Goal: Task Accomplishment & Management: Manage account settings

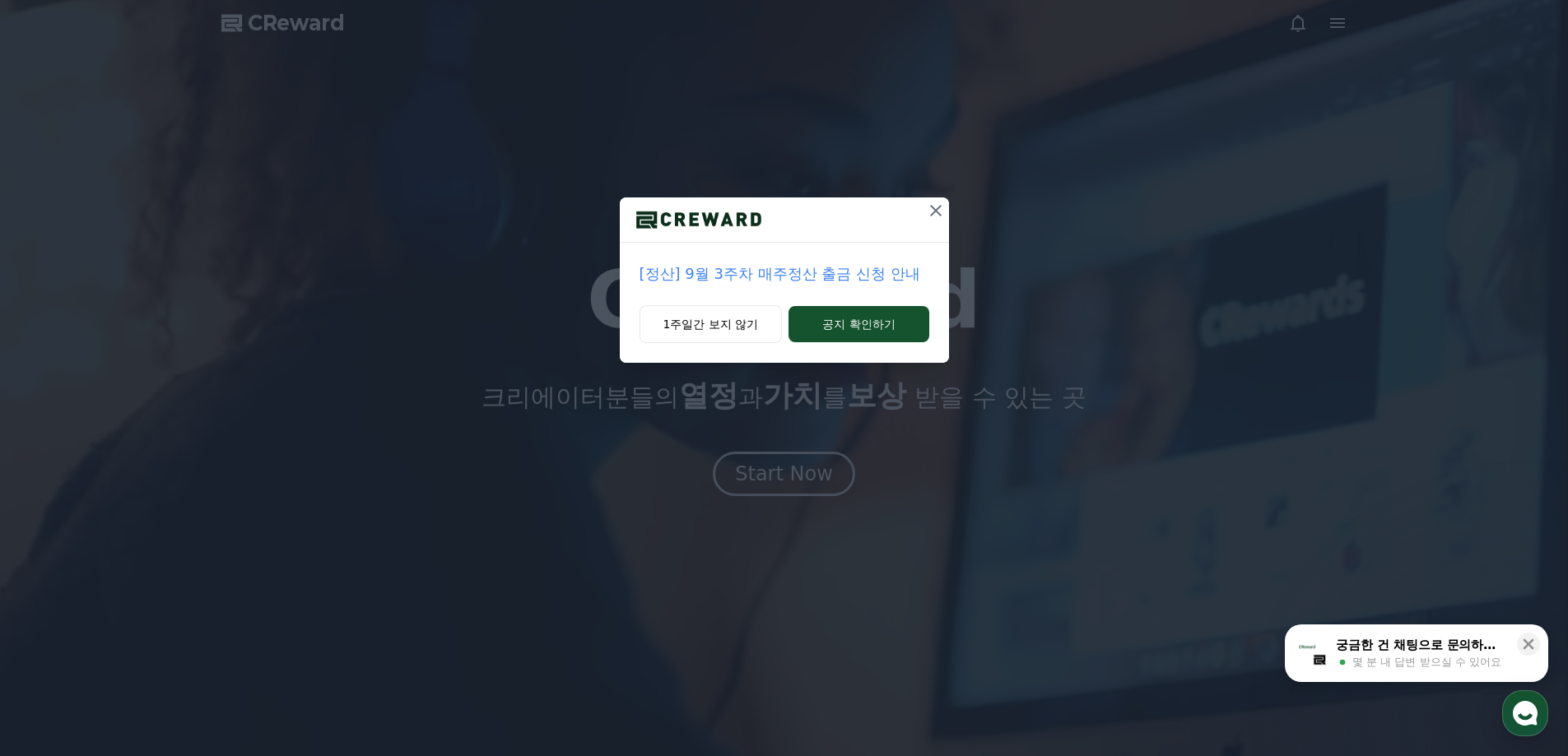
click at [796, 485] on div "[정산] 9월 3주차 매주정산 출금 신청 안내 1주일간 보지 않기 공지 확인하기" at bounding box center [784, 378] width 1568 height 756
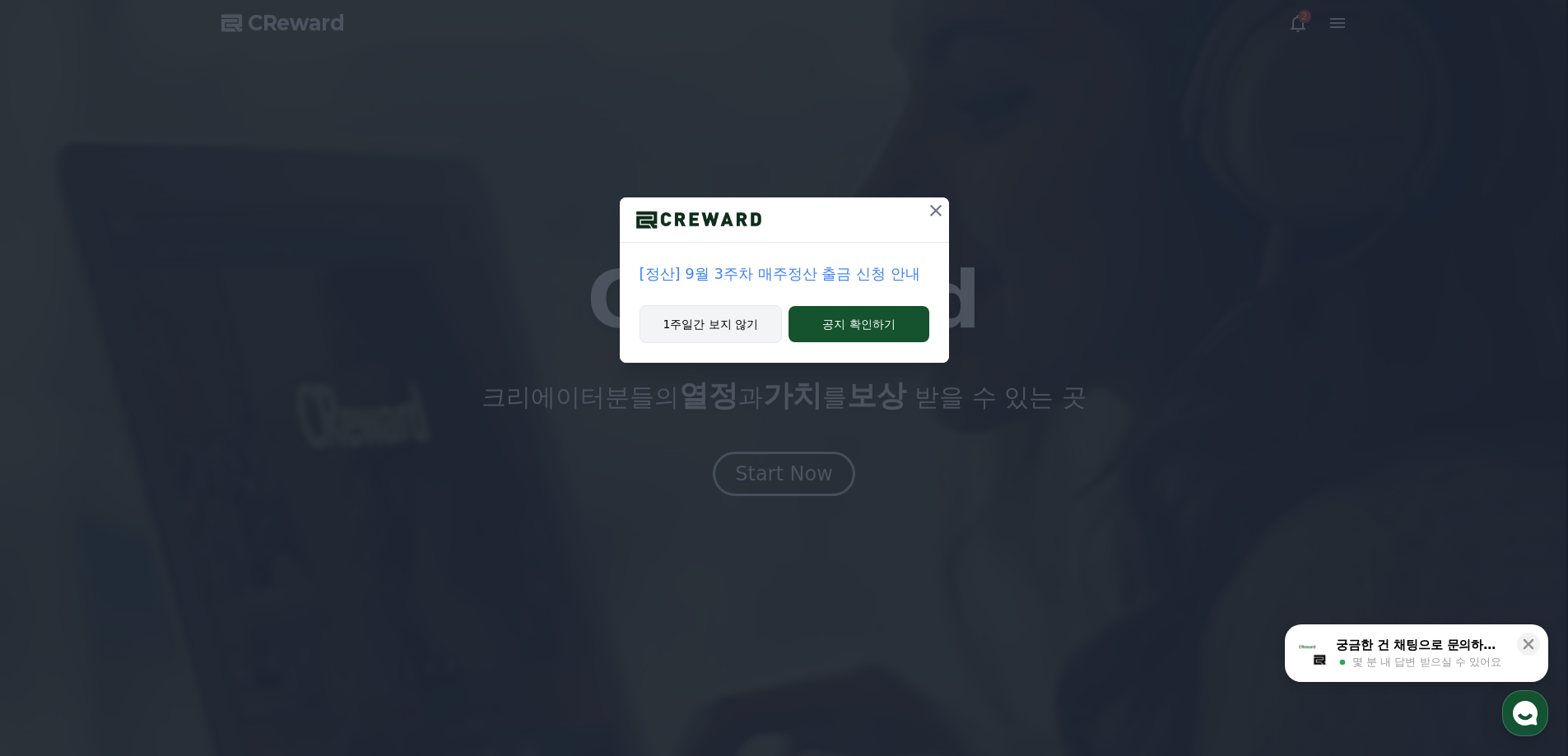
click at [732, 333] on button "1주일간 보지 않기" at bounding box center [710, 323] width 143 height 38
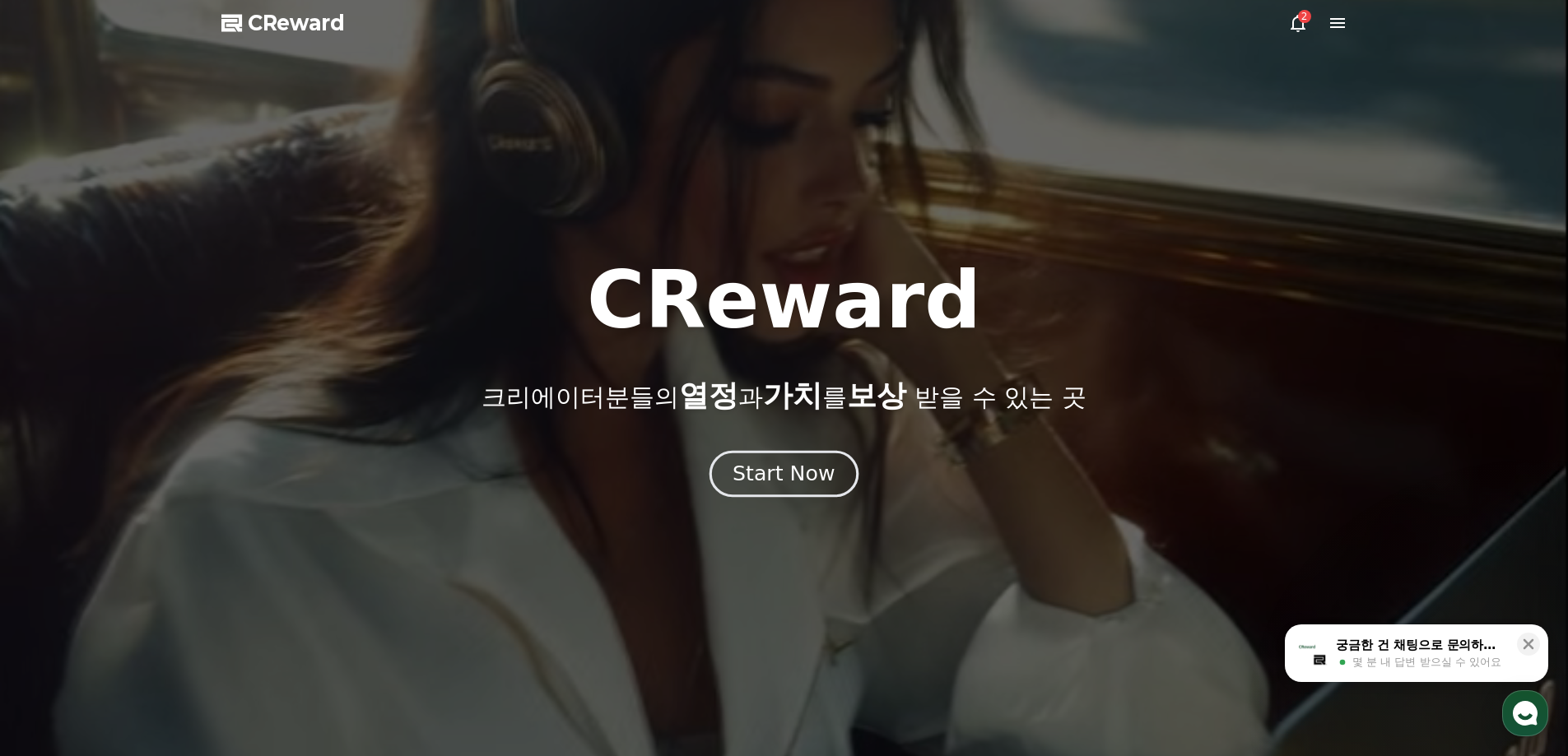
click at [764, 454] on button "Start Now" at bounding box center [784, 474] width 149 height 47
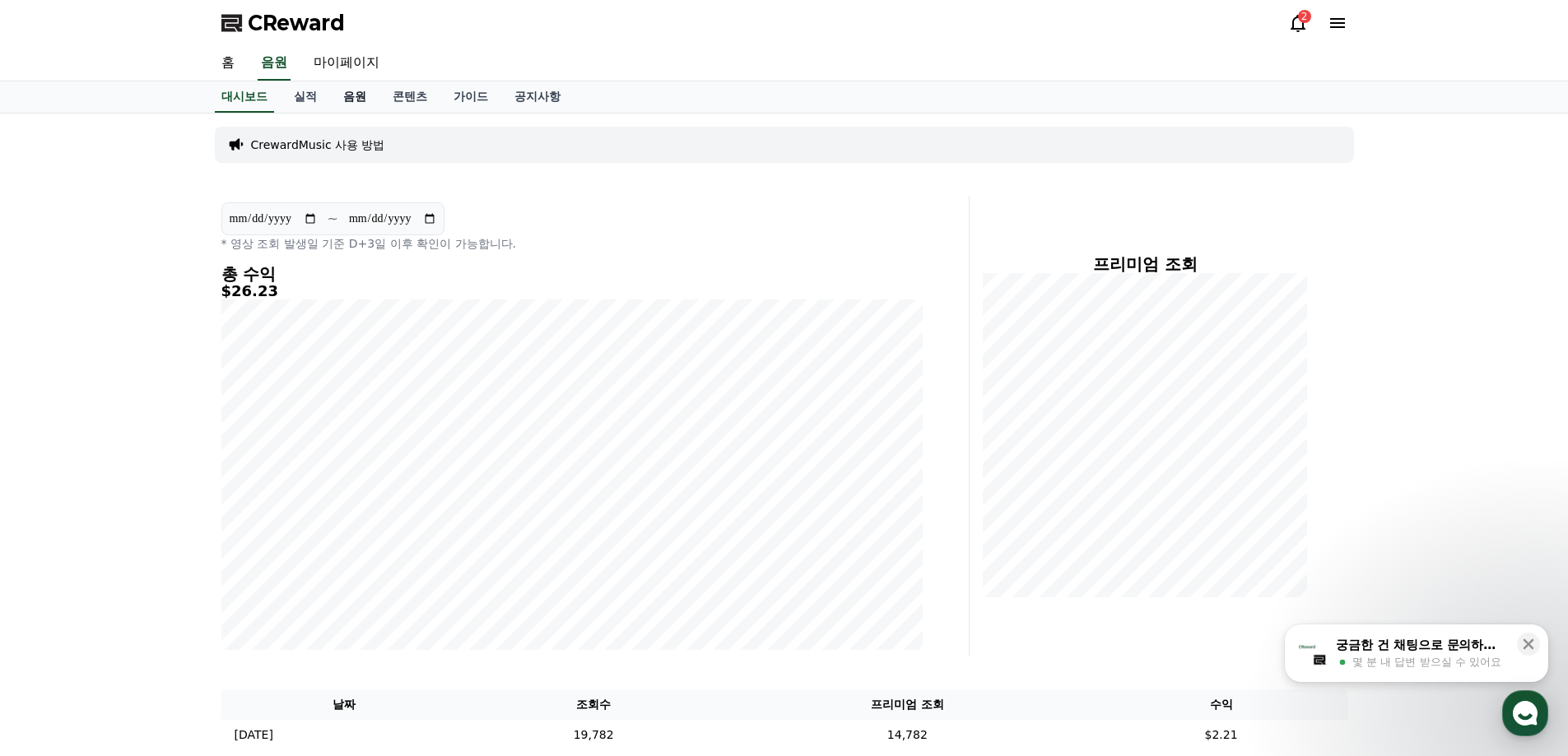
click at [368, 89] on link "음원" at bounding box center [354, 97] width 49 height 31
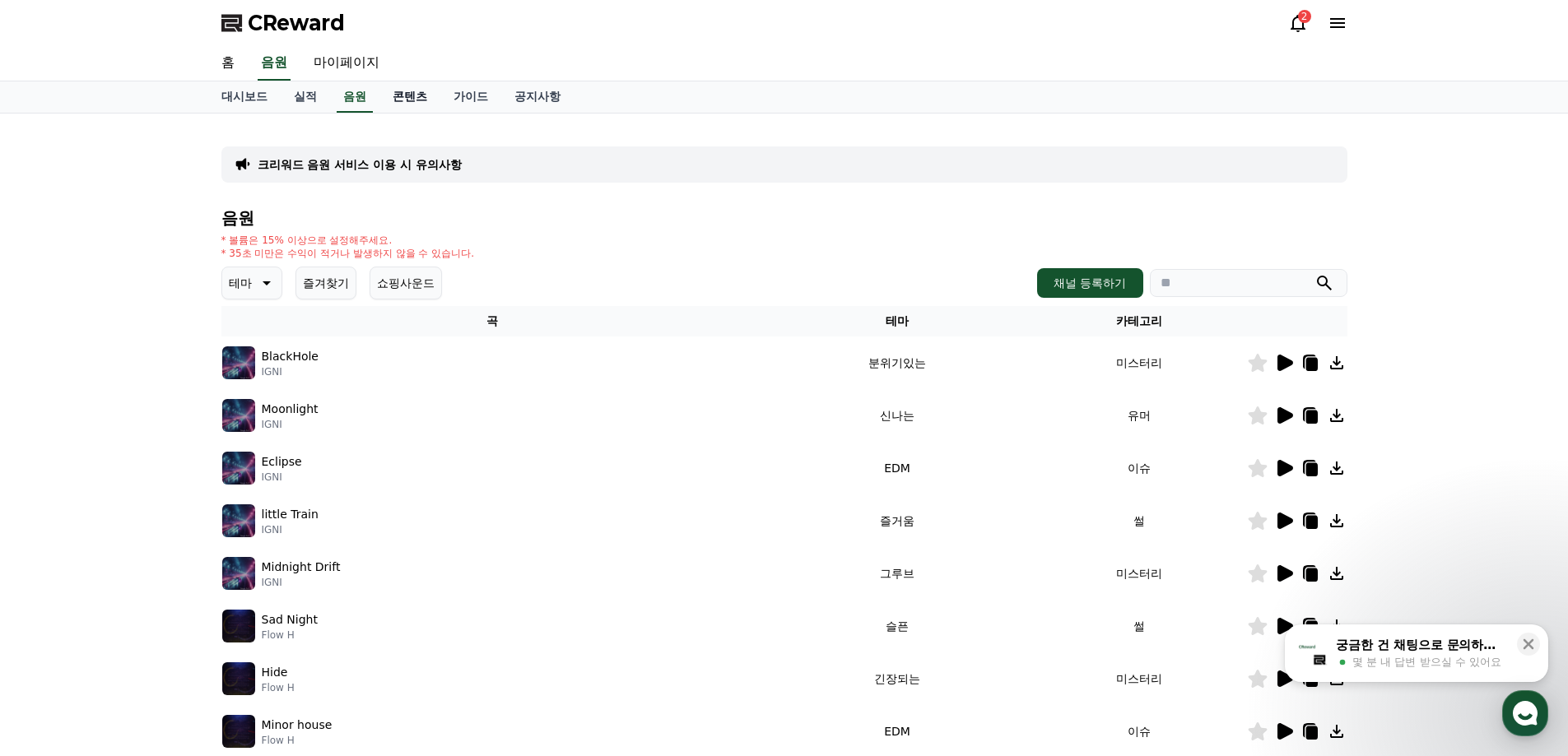
click at [412, 86] on link "콘텐츠" at bounding box center [410, 97] width 61 height 31
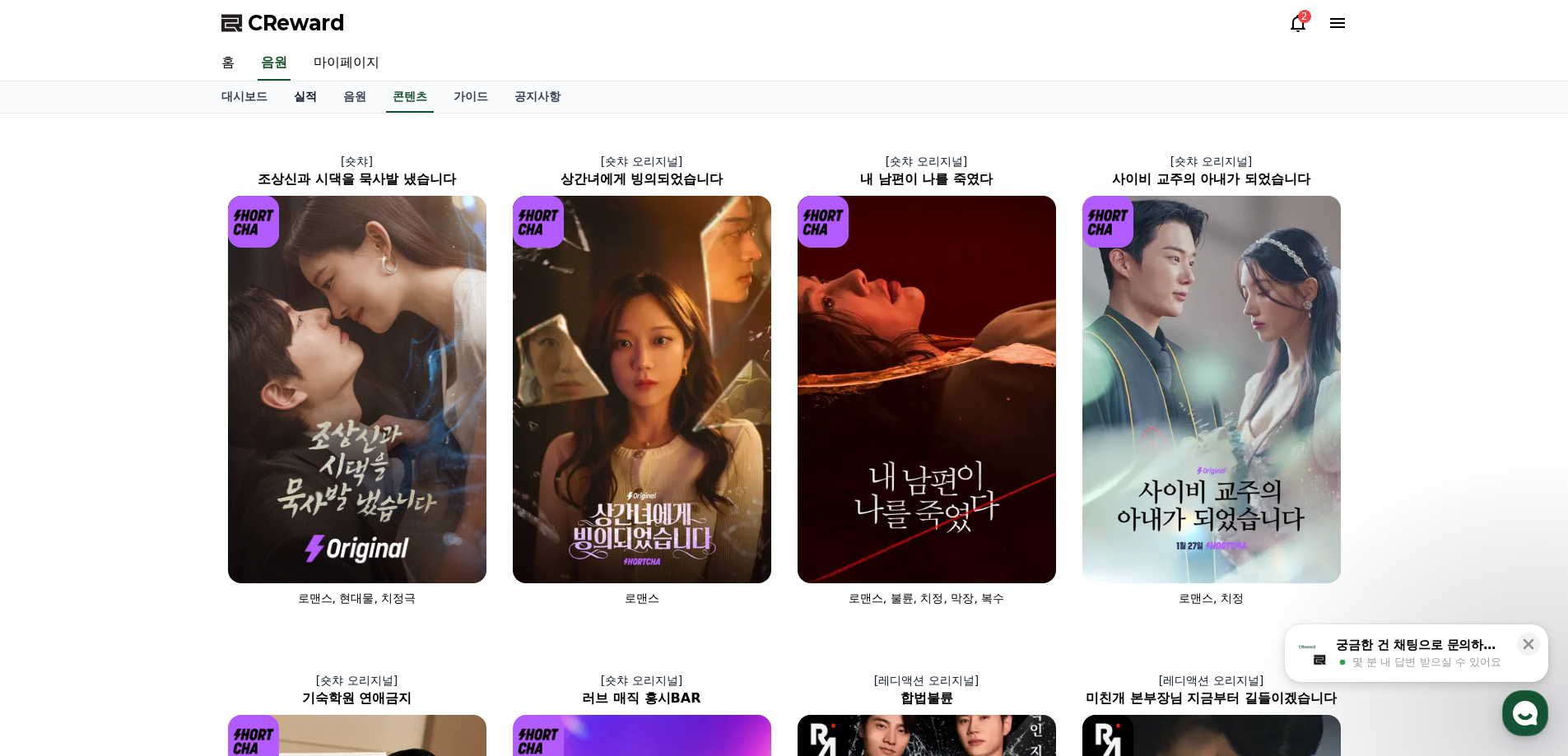
click at [293, 97] on link "실적" at bounding box center [305, 97] width 49 height 31
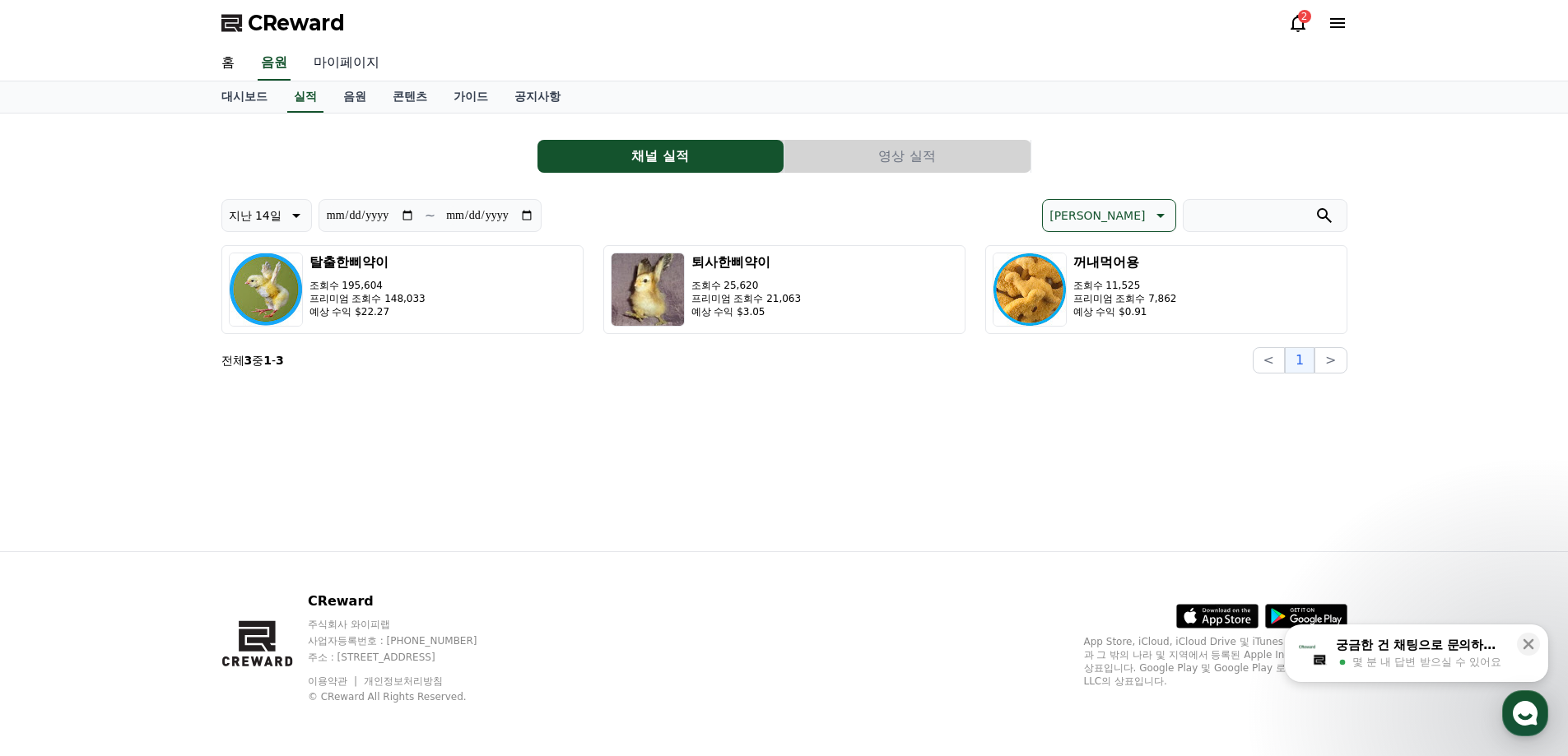
click at [359, 66] on link "마이페이지" at bounding box center [347, 63] width 92 height 34
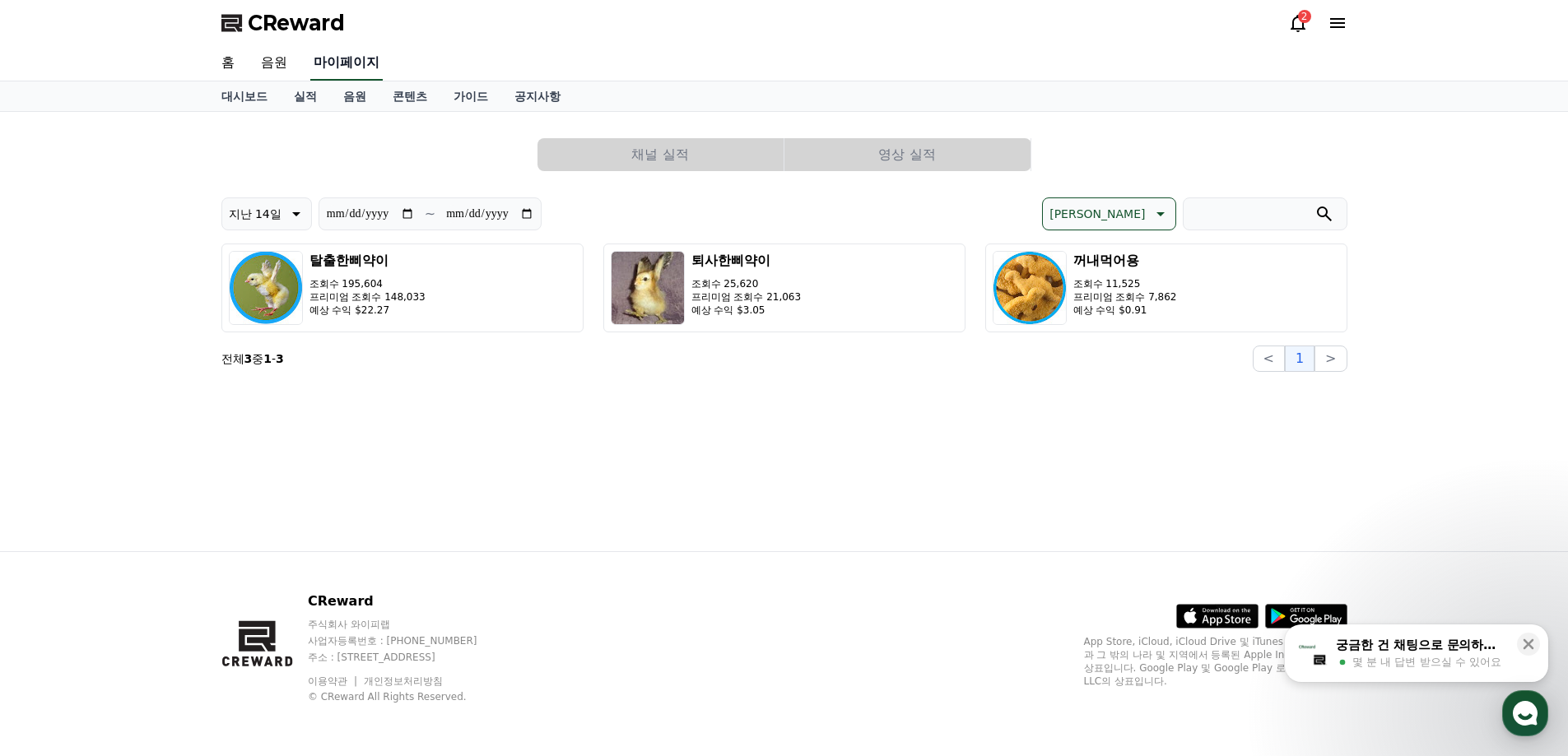
select select "**********"
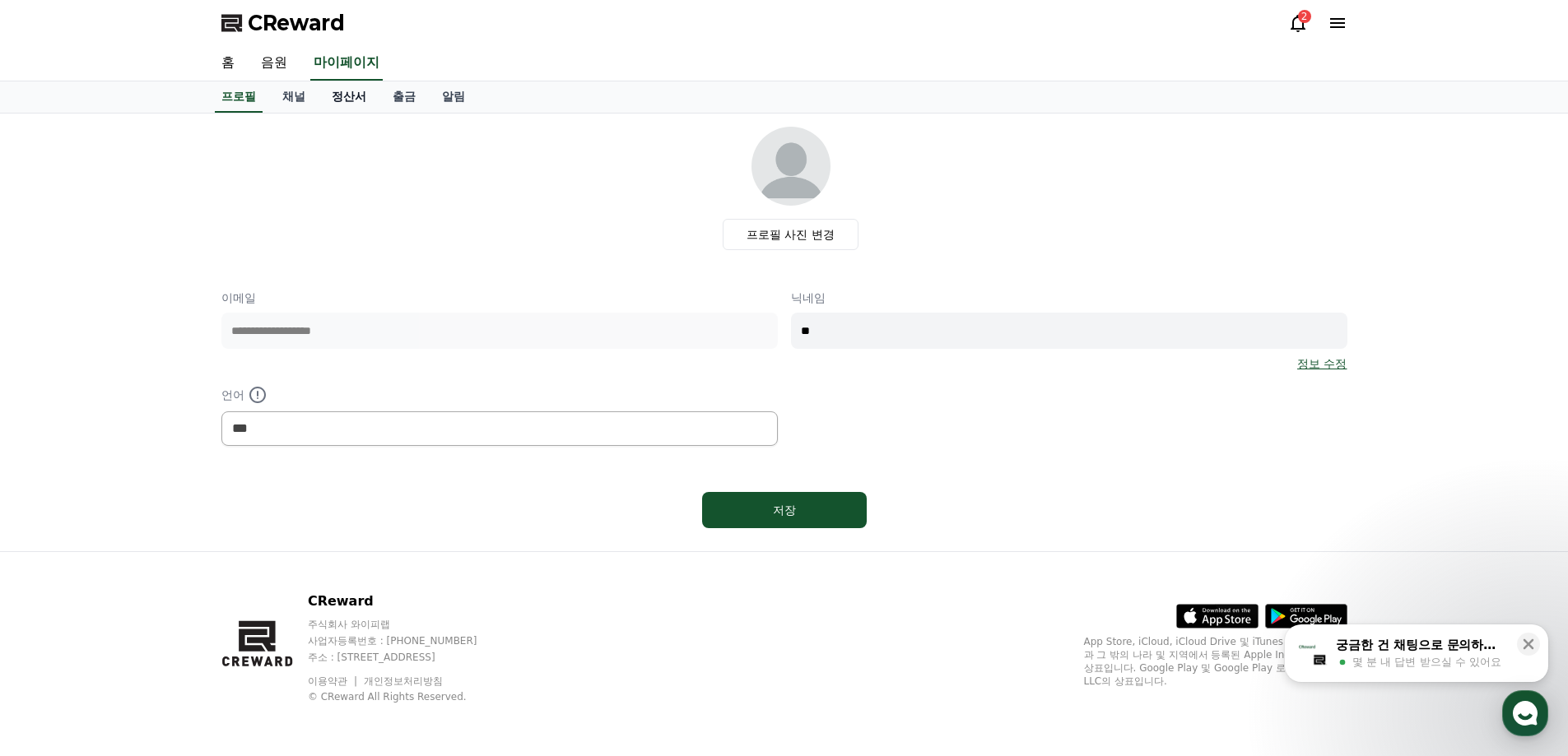
click at [339, 94] on link "정산서" at bounding box center [349, 97] width 61 height 31
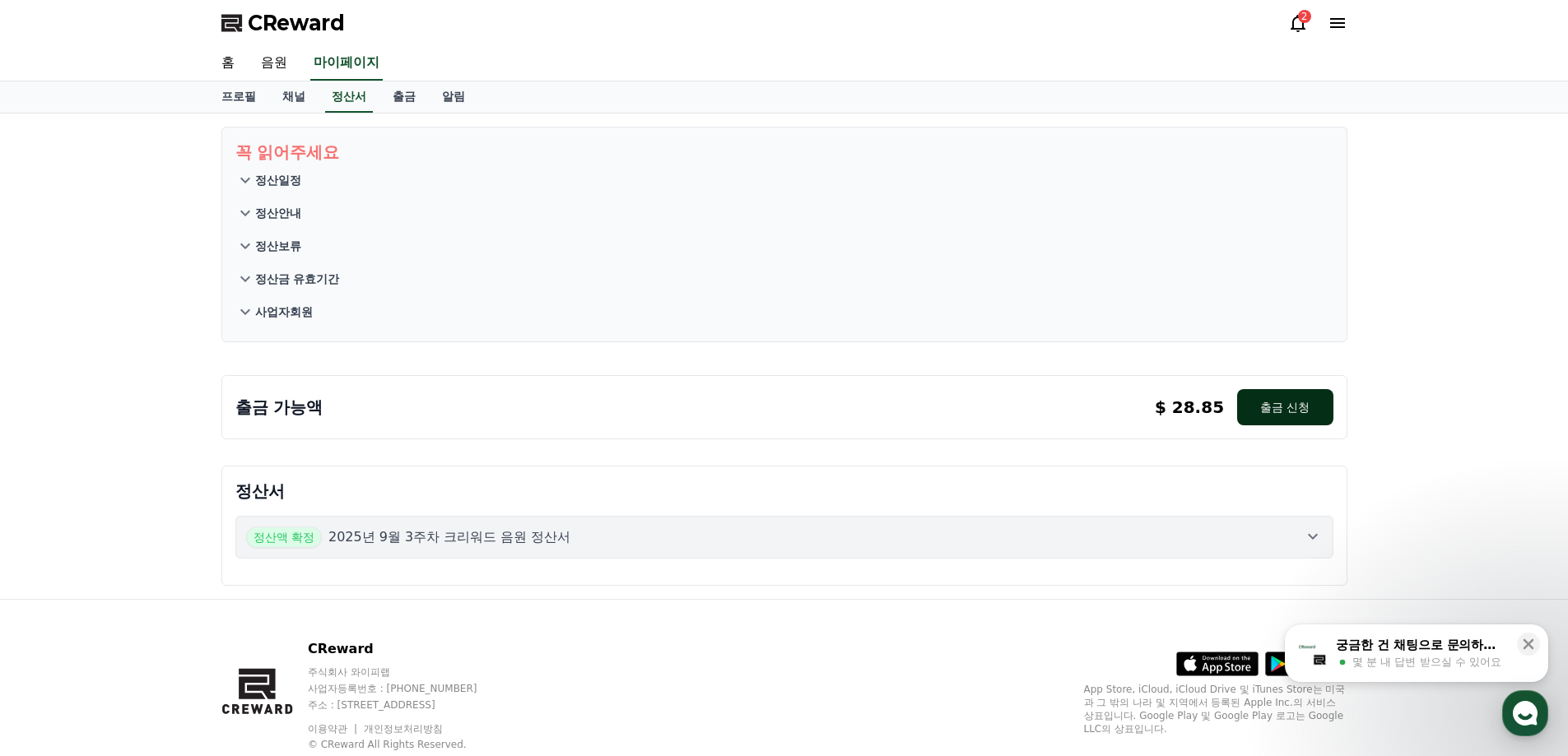
click at [1314, 405] on button "출금 신청" at bounding box center [1285, 407] width 95 height 36
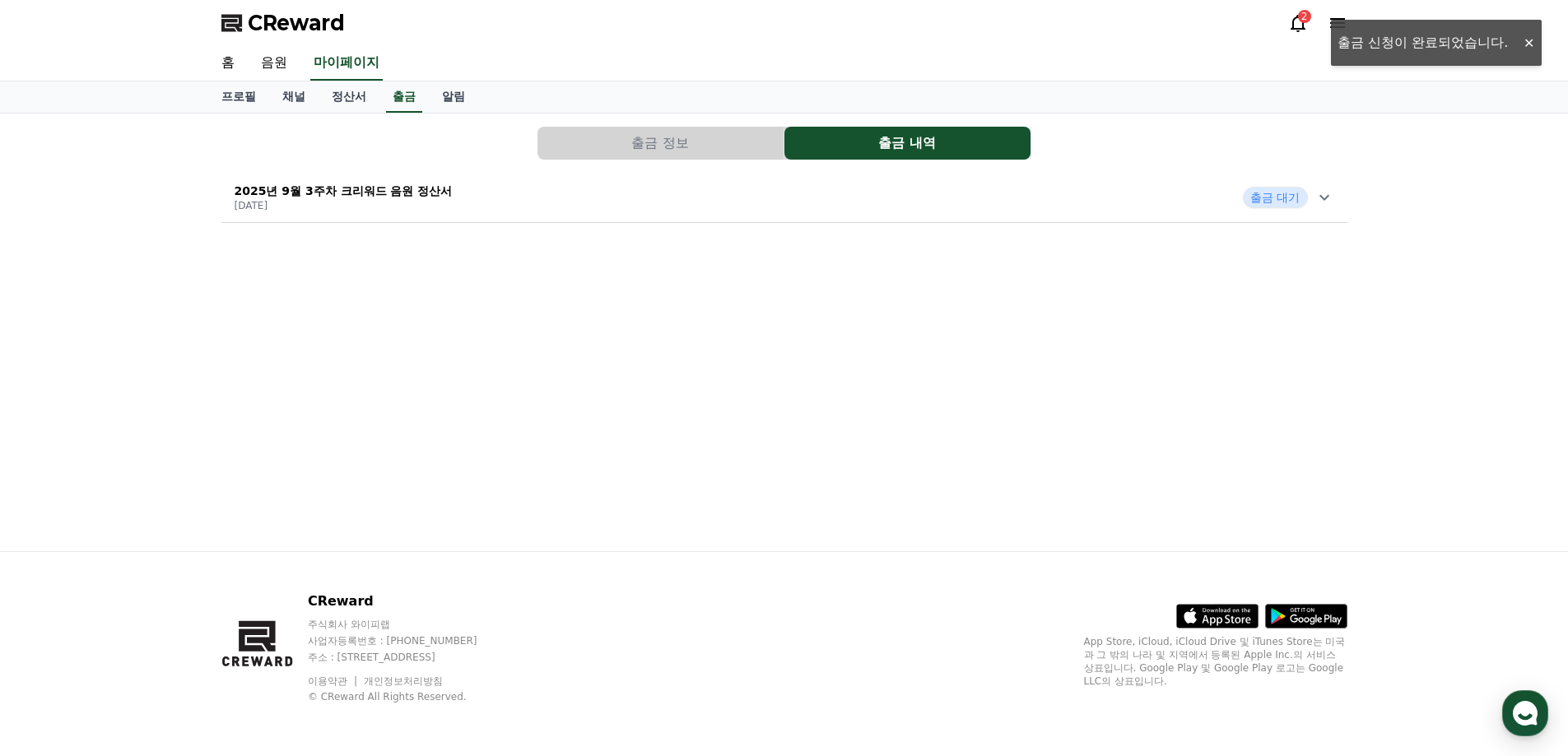
click at [1337, 195] on div "2025년 9월 3주차 크리워드 음원 정산서 [DATE] 출금 대기" at bounding box center [785, 197] width 1127 height 43
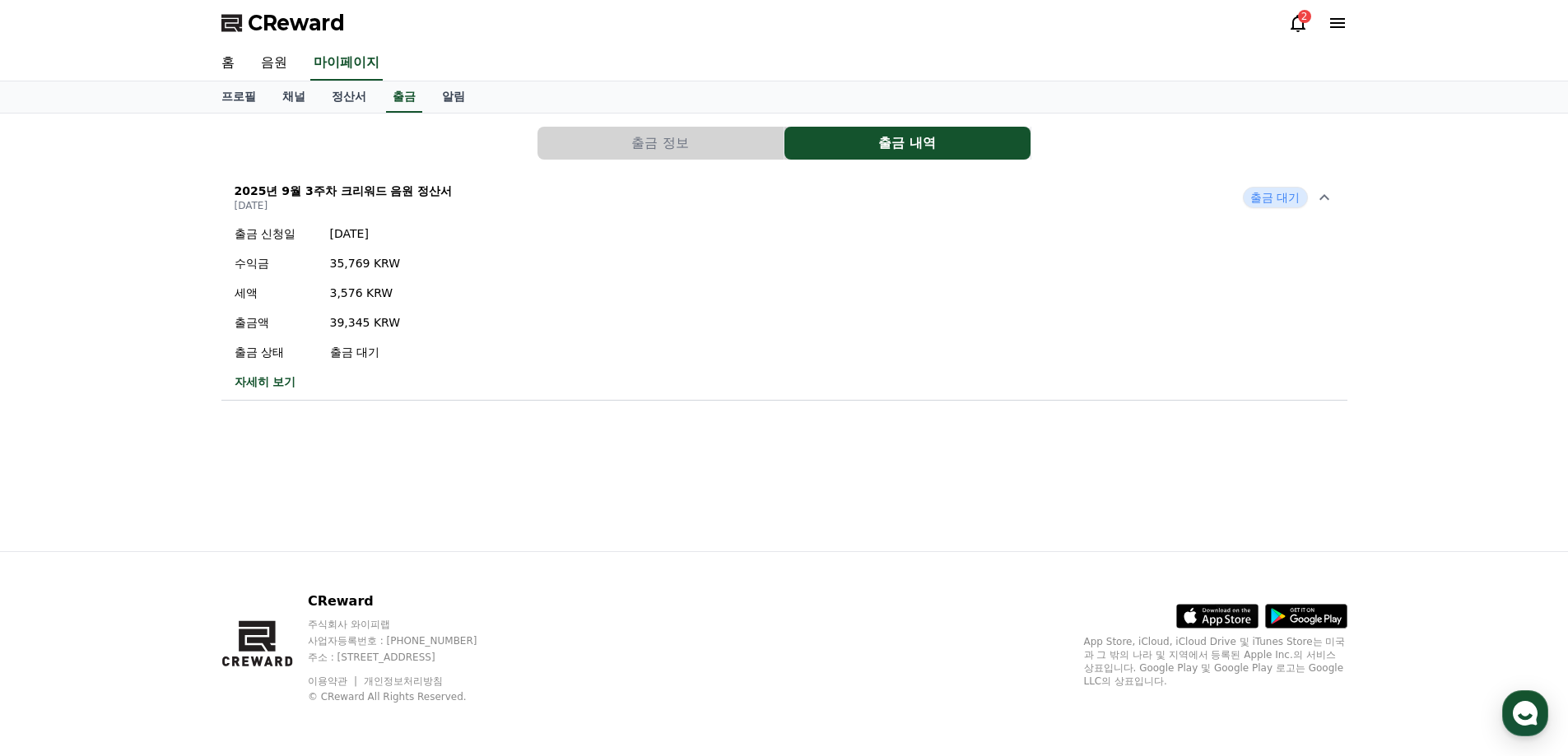
click at [587, 136] on button "출금 정보" at bounding box center [660, 143] width 247 height 33
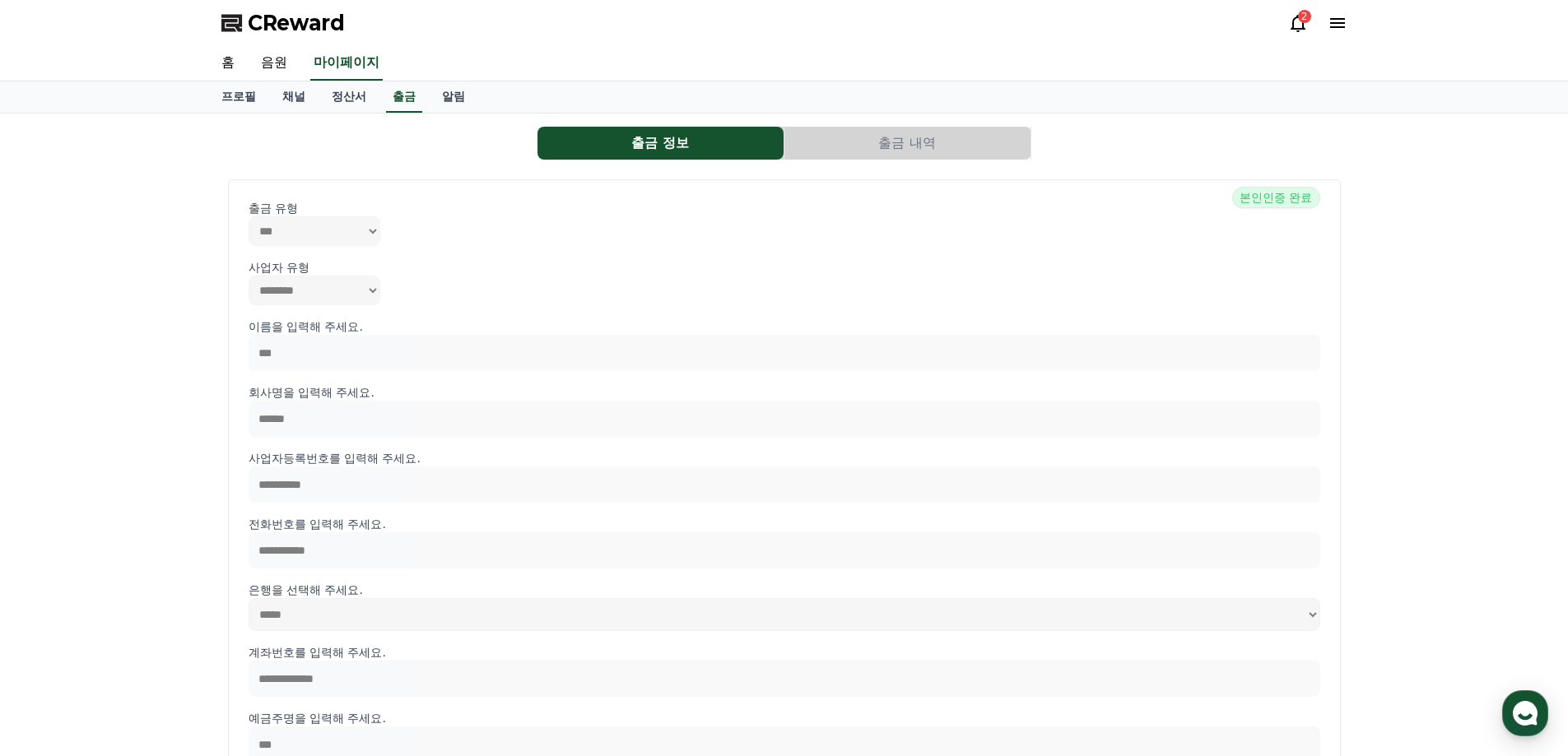
click at [373, 465] on p "사업자등록번호를 입력해 주세요." at bounding box center [784, 459] width 1072 height 17
click at [288, 99] on link "채널" at bounding box center [293, 97] width 49 height 31
